Goal: Obtain resource: Obtain resource

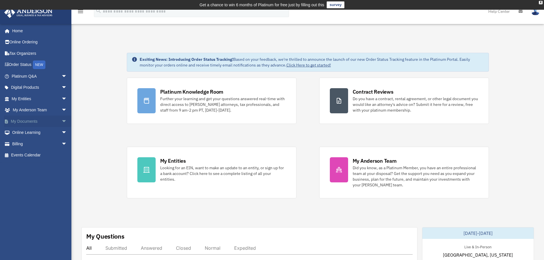
click at [61, 121] on span "arrow_drop_down" at bounding box center [66, 122] width 11 height 12
click at [34, 155] on link "Forms Library" at bounding box center [42, 155] width 68 height 11
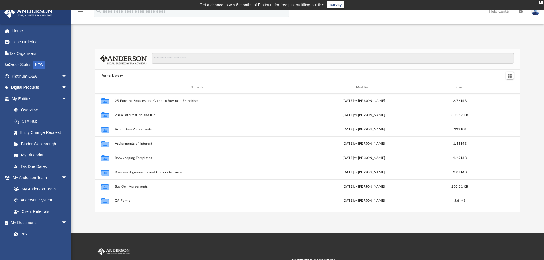
scroll to position [126, 421]
click at [179, 60] on input "Search files and folders" at bounding box center [333, 58] width 363 height 11
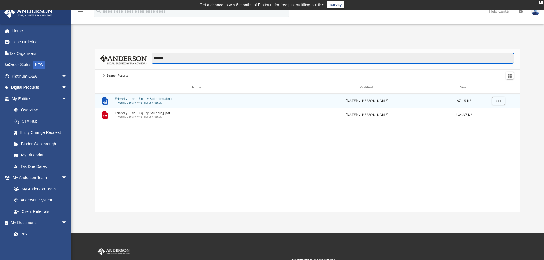
type input "********"
click at [156, 102] on button "Promissory Notes" at bounding box center [150, 103] width 24 height 4
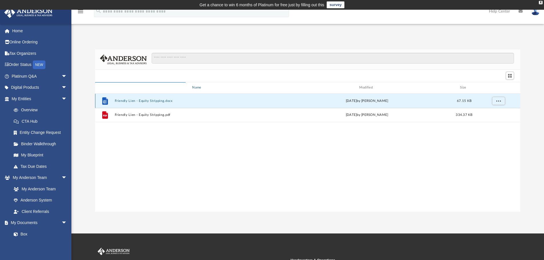
scroll to position [108, 421]
